Goal: Information Seeking & Learning: Compare options

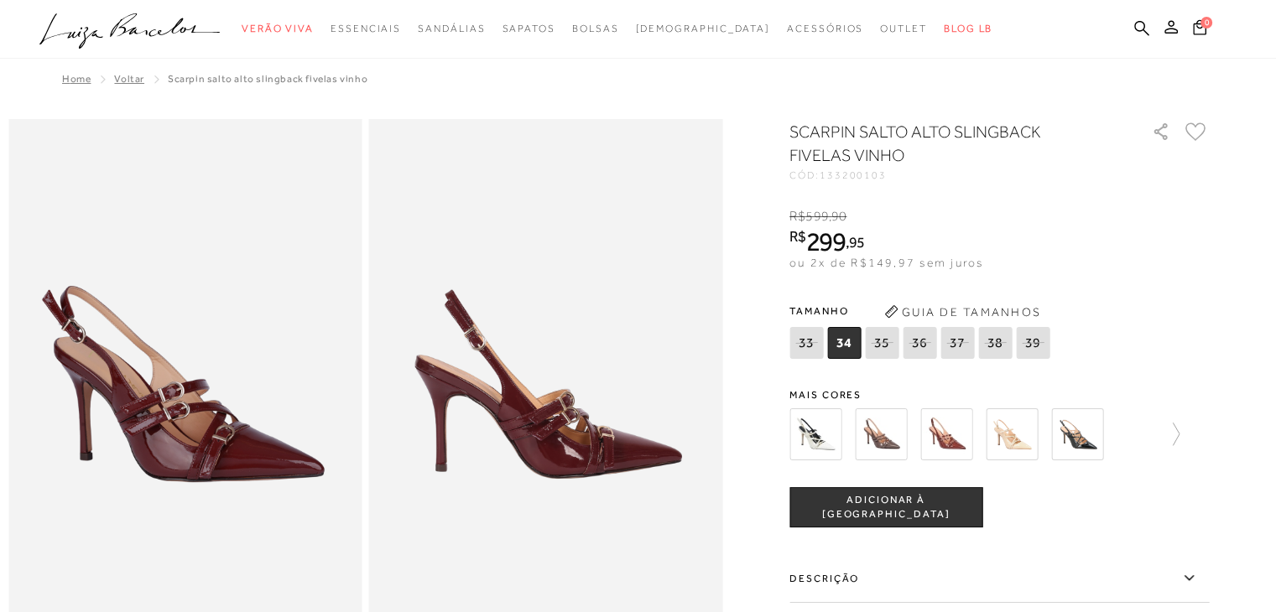
click at [1077, 431] on img at bounding box center [1077, 434] width 52 height 52
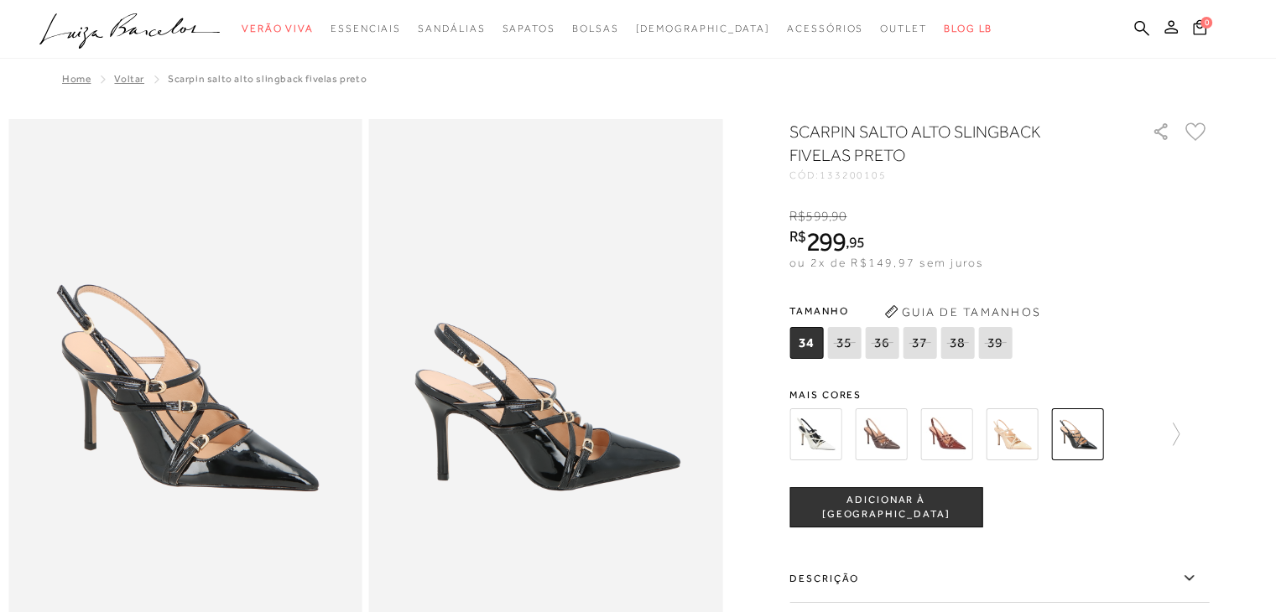
click at [969, 443] on img at bounding box center [946, 434] width 52 height 52
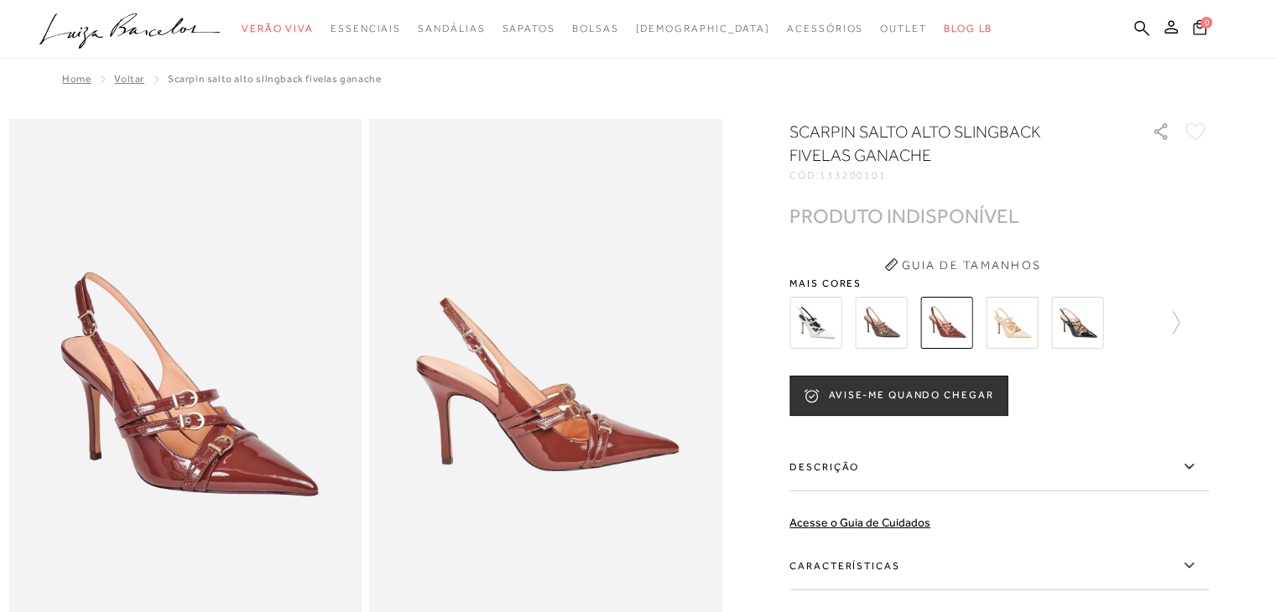
click at [882, 329] on img at bounding box center [881, 323] width 52 height 52
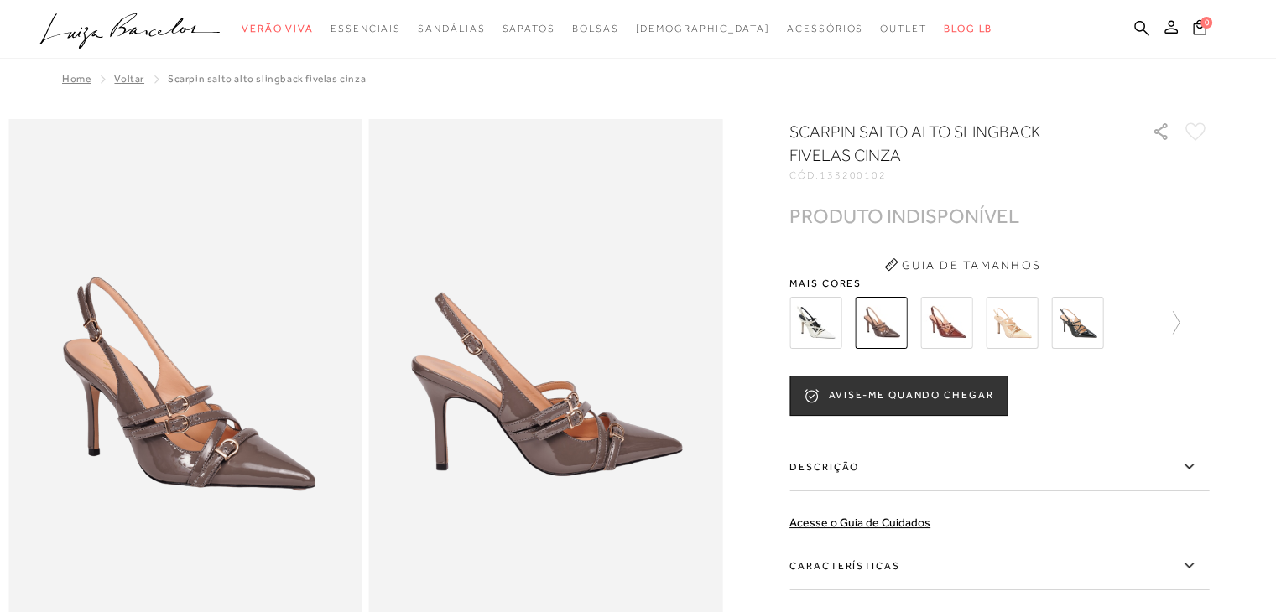
click at [1084, 326] on img at bounding box center [1077, 323] width 52 height 52
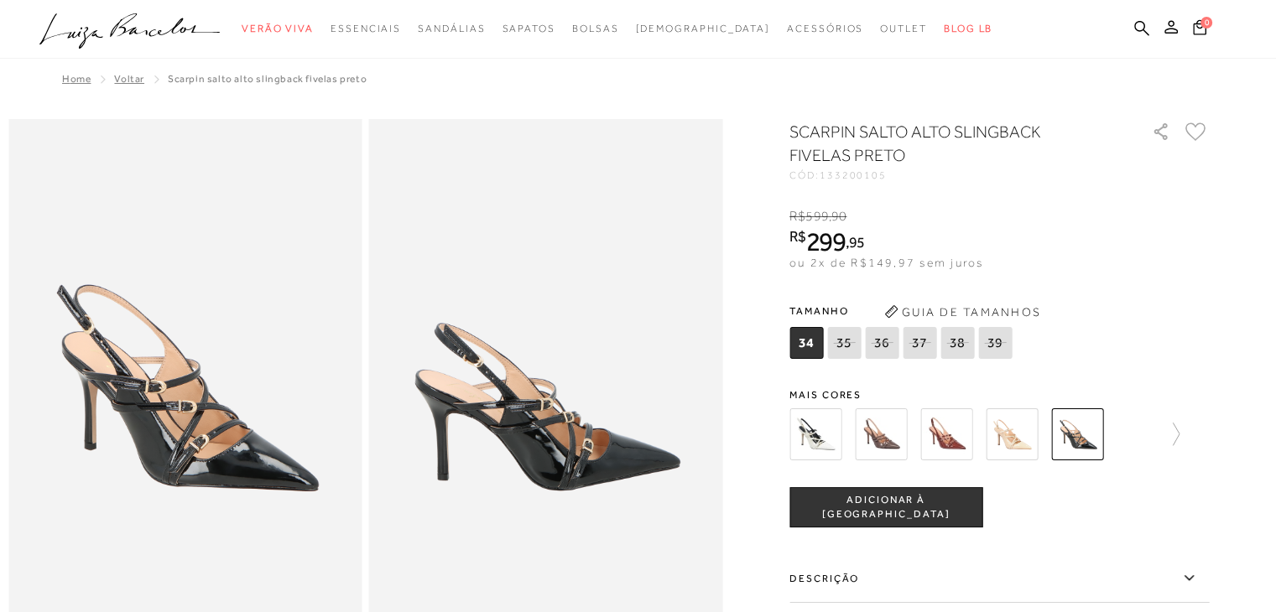
click at [1021, 433] on img at bounding box center [1011, 434] width 52 height 52
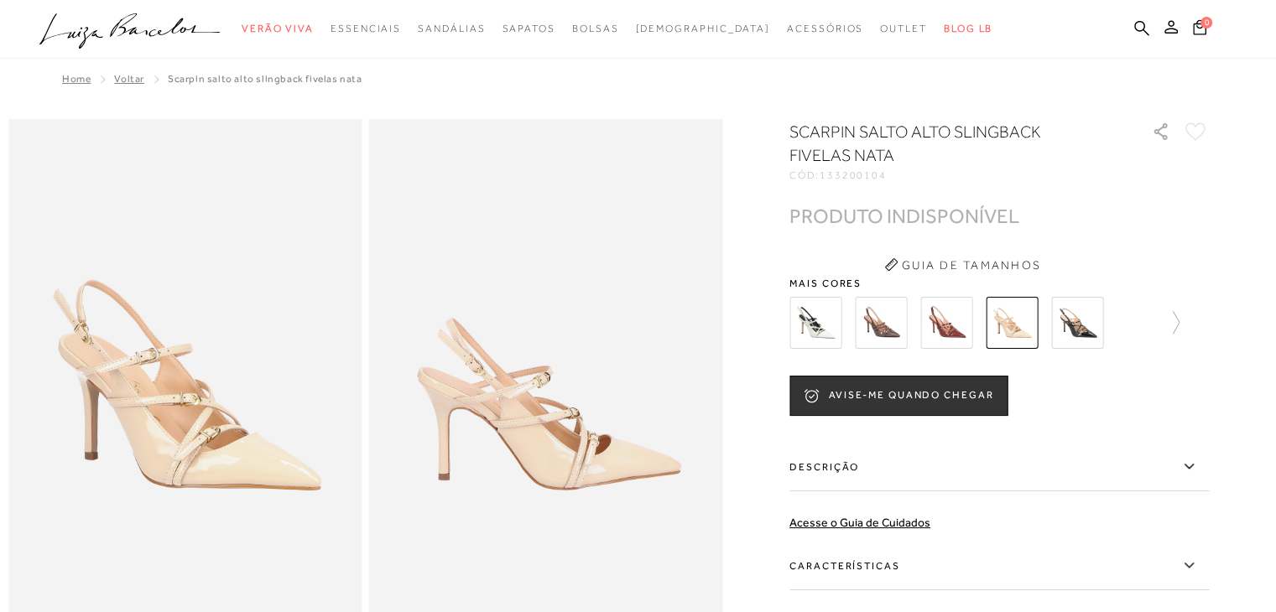
click at [822, 323] on img at bounding box center [815, 323] width 52 height 52
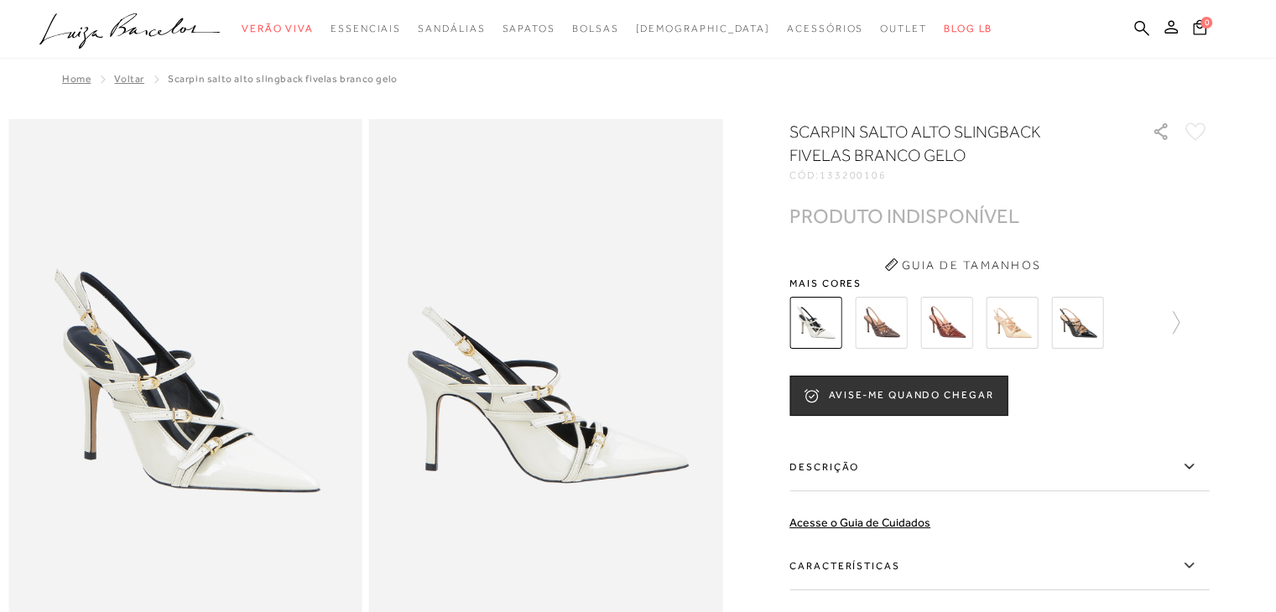
click at [959, 327] on img at bounding box center [946, 323] width 52 height 52
